Goal: Transaction & Acquisition: Purchase product/service

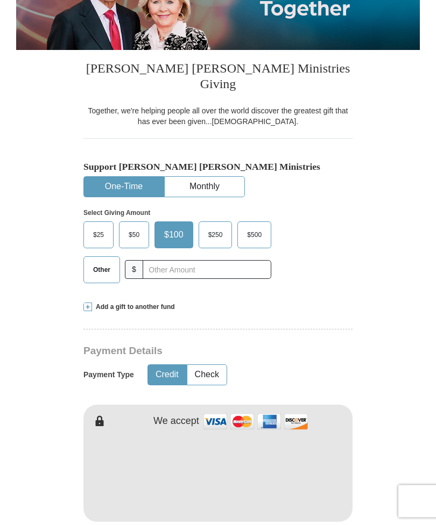
scroll to position [177, 0]
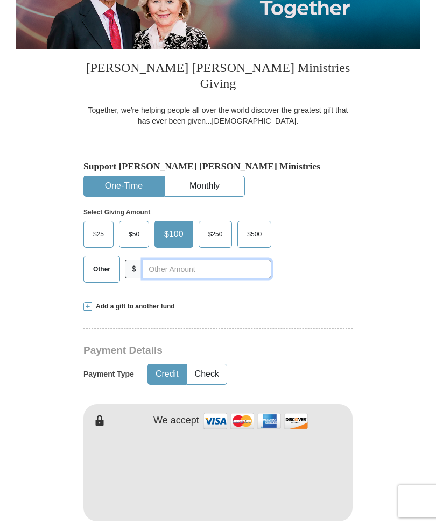
click at [152, 279] on input "text" at bounding box center [207, 269] width 129 height 19
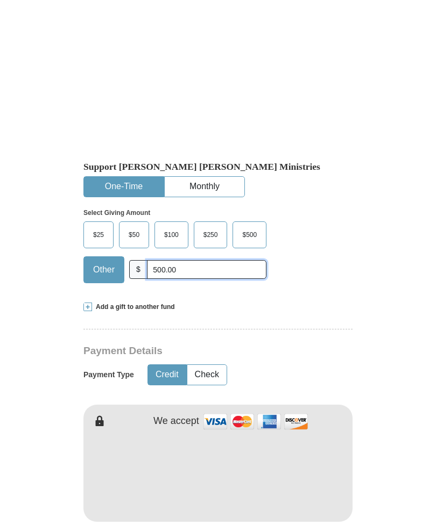
scroll to position [333, 0]
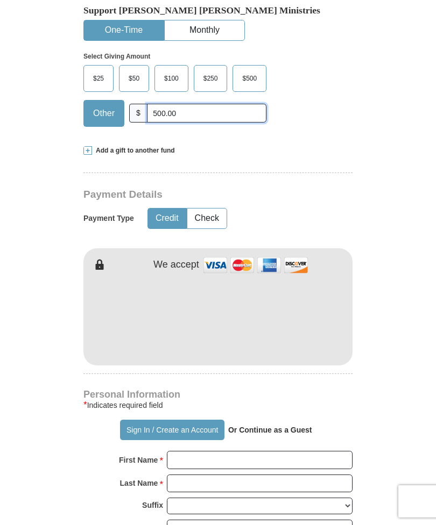
type input "500.00"
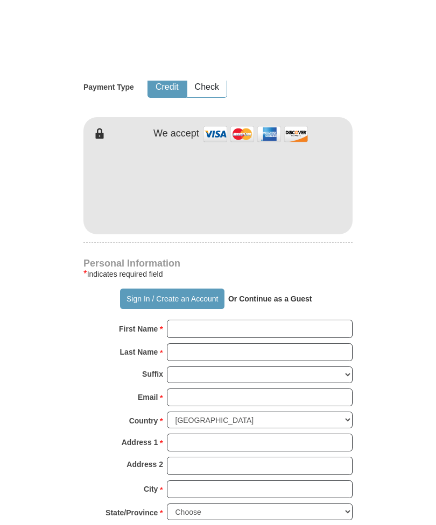
scroll to position [545, 0]
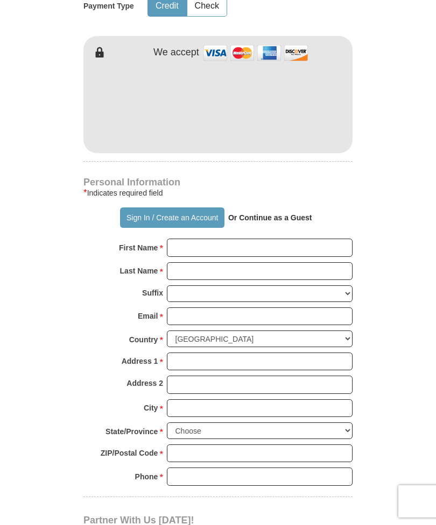
click at [268, 222] on strong "Or Continue as a Guest" at bounding box center [270, 218] width 84 height 9
click at [185, 251] on input "First Name *" at bounding box center [260, 248] width 186 height 18
type input "[PERSON_NAME]"
click at [185, 274] on input "Last Name *" at bounding box center [260, 271] width 186 height 18
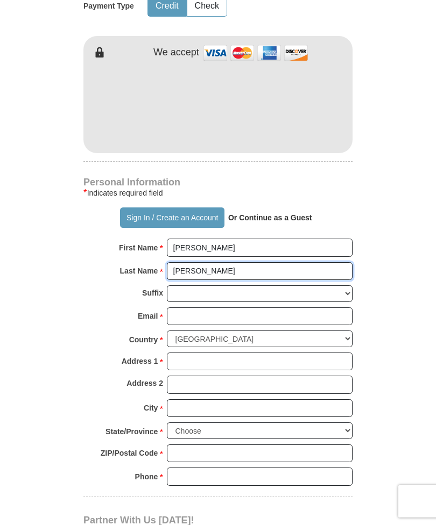
type input "[PERSON_NAME]"
click at [332, 317] on input "Email *" at bounding box center [260, 317] width 186 height 18
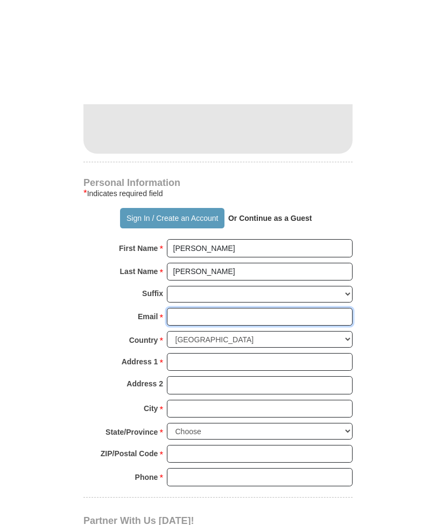
scroll to position [657, 0]
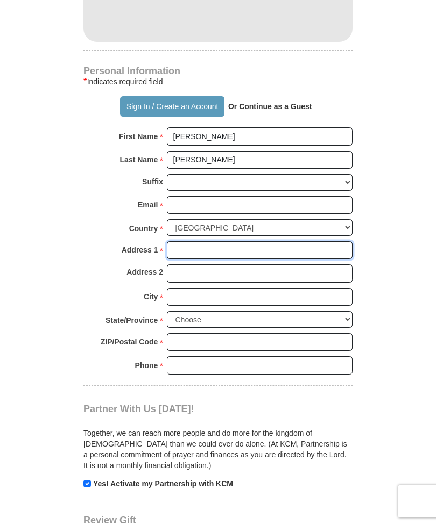
click at [183, 253] on input "Address 1 *" at bounding box center [260, 251] width 186 height 18
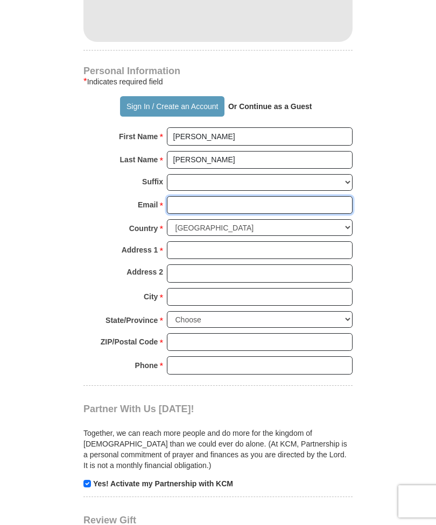
click at [180, 210] on input "Email *" at bounding box center [260, 205] width 186 height 18
type input "[EMAIL_ADDRESS][DOMAIN_NAME]"
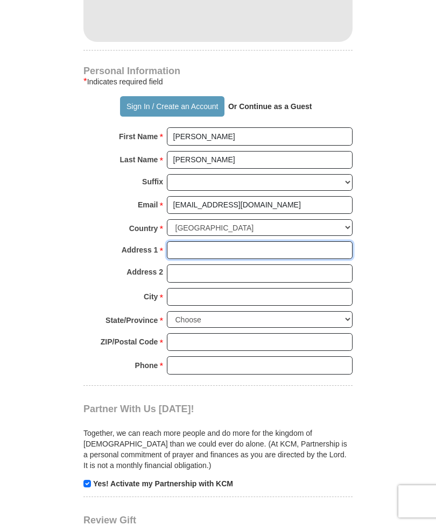
click at [187, 249] on input "Address 1 *" at bounding box center [260, 251] width 186 height 18
type input "1903 [PERSON_NAME]."
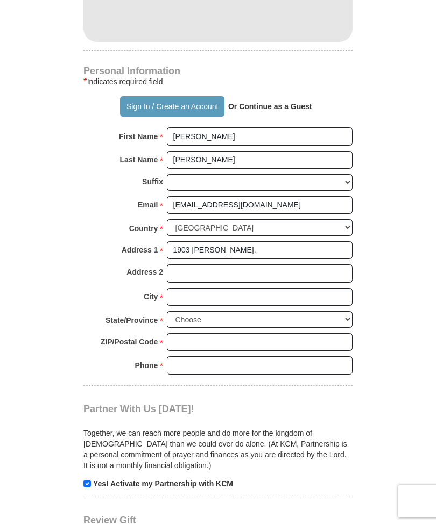
click at [187, 296] on input "City *" at bounding box center [260, 297] width 186 height 18
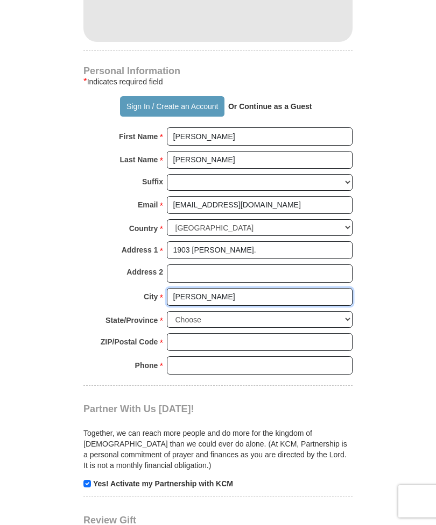
type input "[PERSON_NAME]"
click at [340, 313] on select "Choose [US_STATE] [US_STATE] [US_STATE] [US_STATE] [US_STATE] Armed Forces Amer…" at bounding box center [260, 319] width 186 height 17
select select "NM"
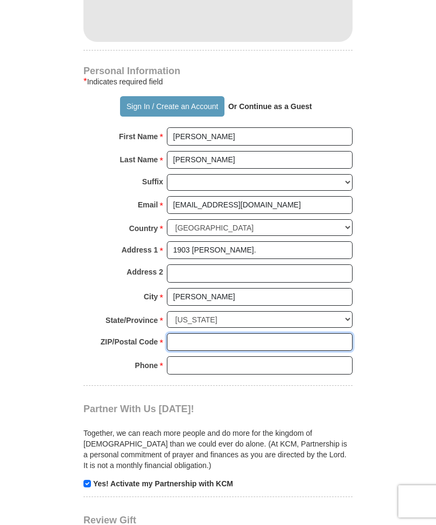
click at [187, 337] on input "ZIP/Postal Code *" at bounding box center [260, 342] width 186 height 18
type input "88240"
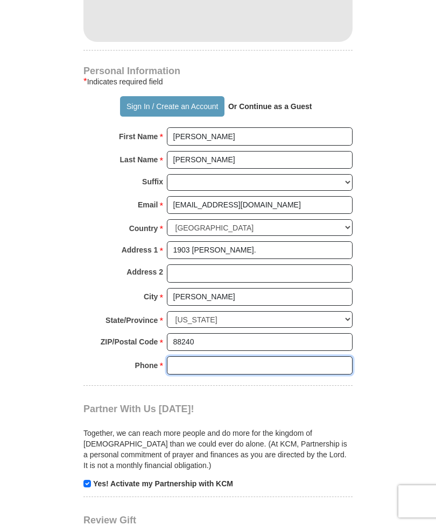
click at [186, 358] on input "Phone * *" at bounding box center [260, 366] width 186 height 18
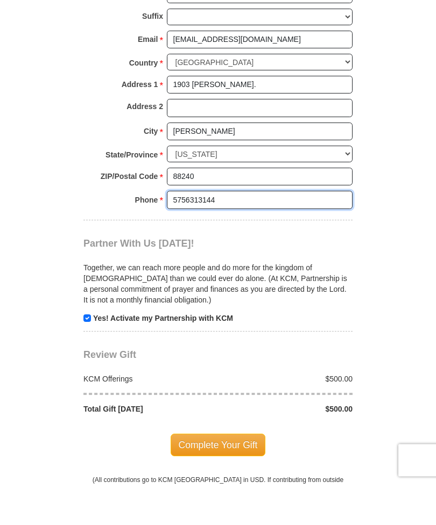
scroll to position [782, 0]
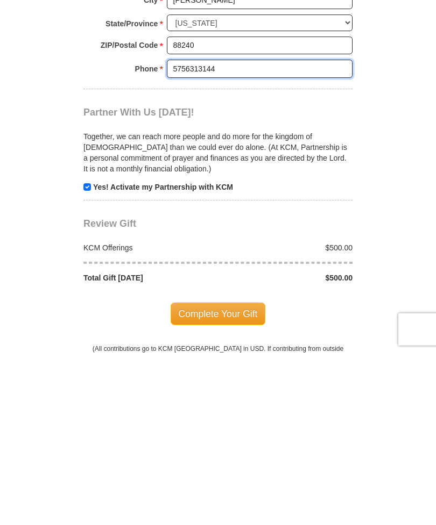
type input "5756313144"
click at [89, 356] on input "checkbox" at bounding box center [87, 360] width 8 height 8
checkbox input "false"
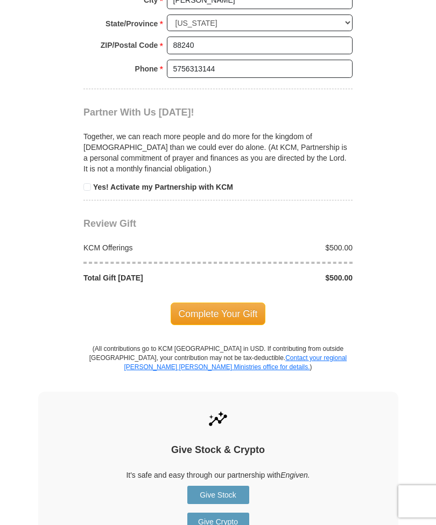
click at [225, 314] on span "Complete Your Gift" at bounding box center [218, 314] width 95 height 23
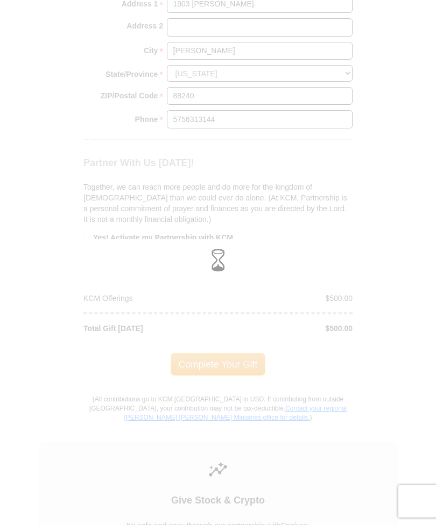
scroll to position [903, 0]
click at [235, 356] on div at bounding box center [218, 262] width 436 height 525
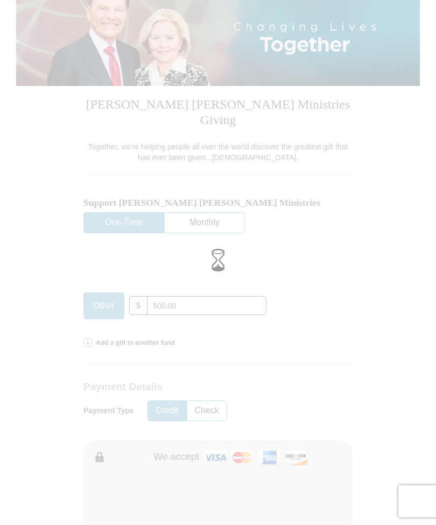
scroll to position [140, 0]
